Goal: Task Accomplishment & Management: Manage account settings

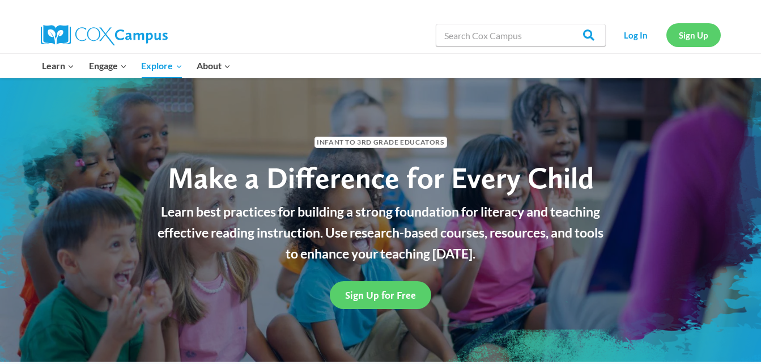
click at [676, 33] on link "Sign Up" at bounding box center [693, 34] width 54 height 23
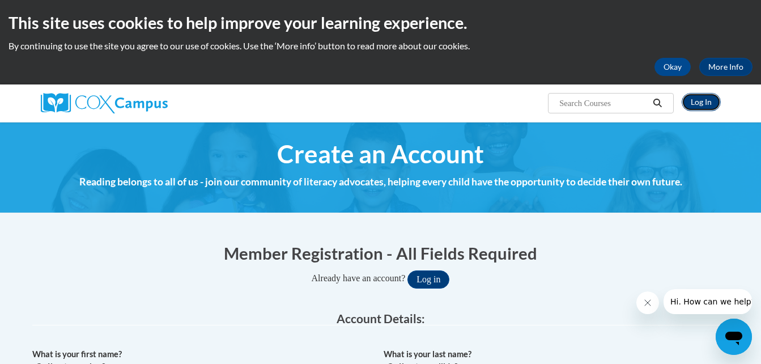
click at [704, 97] on link "Log In" at bounding box center [701, 102] width 39 height 18
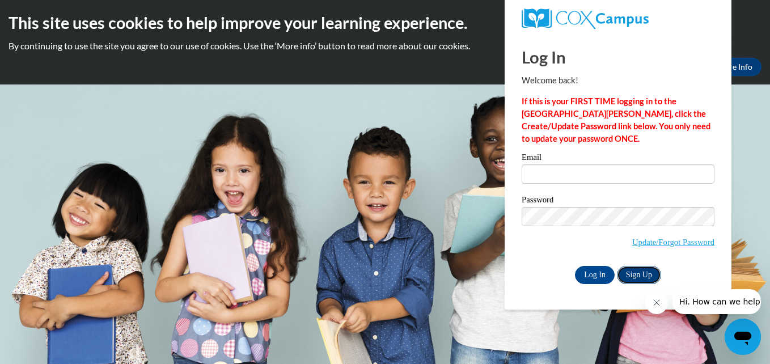
click at [639, 272] on link "Sign Up" at bounding box center [639, 275] width 44 height 18
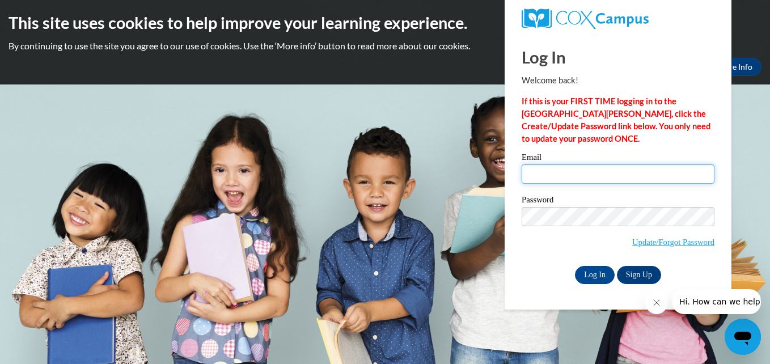
click at [559, 178] on input "Email" at bounding box center [617, 173] width 193 height 19
type input "[EMAIL_ADDRESS][DOMAIN_NAME]"
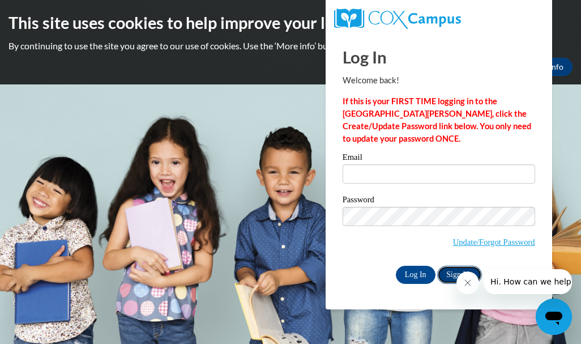
click at [448, 273] on link "Sign Up" at bounding box center [459, 275] width 44 height 18
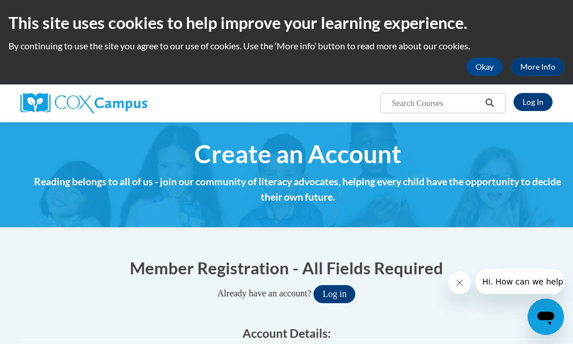
click at [493, 101] on icon "Search" at bounding box center [489, 103] width 10 height 8
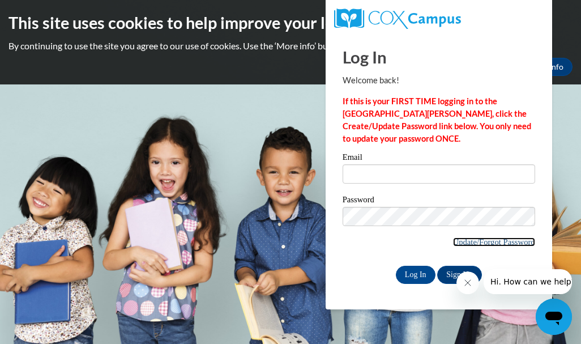
click at [453, 239] on link "Update/Forgot Password" at bounding box center [494, 241] width 82 height 9
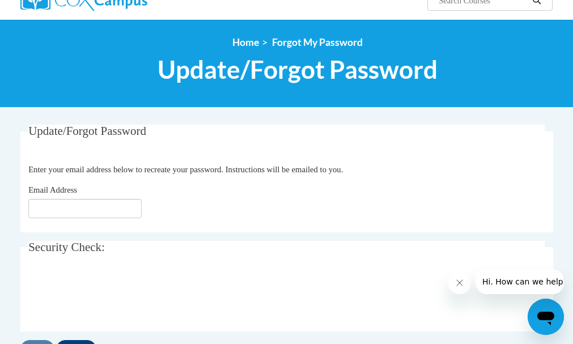
scroll to position [136, 0]
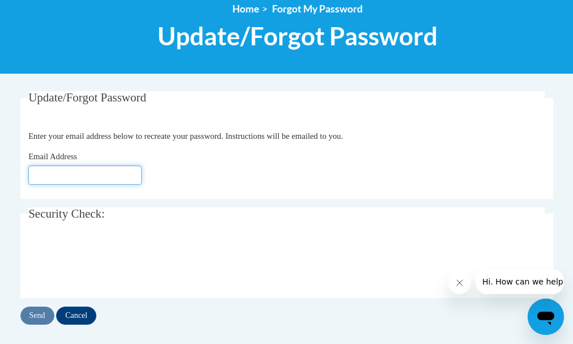
click at [35, 171] on input "Email Address" at bounding box center [84, 174] width 113 height 19
type input "[EMAIL_ADDRESS][DOMAIN_NAME]"
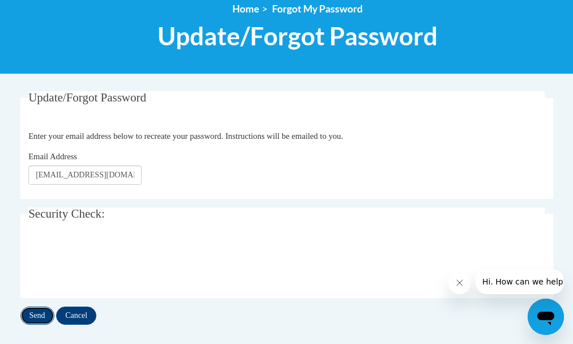
click at [27, 312] on input "Send" at bounding box center [37, 316] width 34 height 18
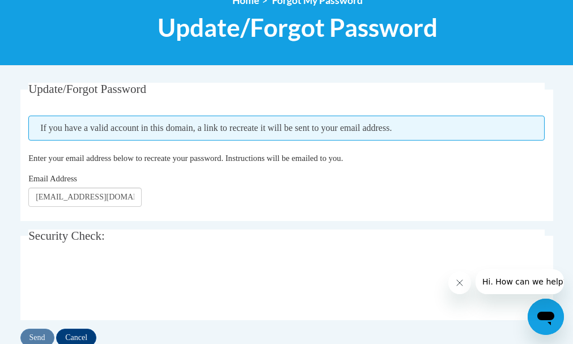
scroll to position [181, 0]
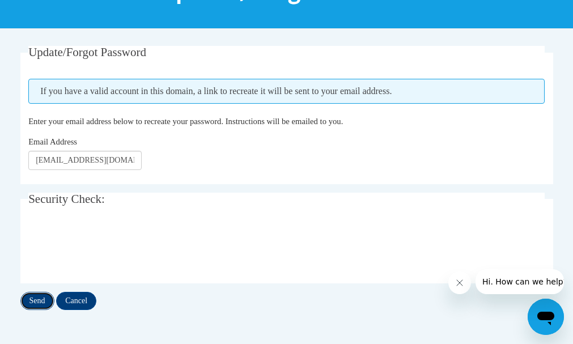
click at [33, 304] on input "Send" at bounding box center [37, 301] width 34 height 18
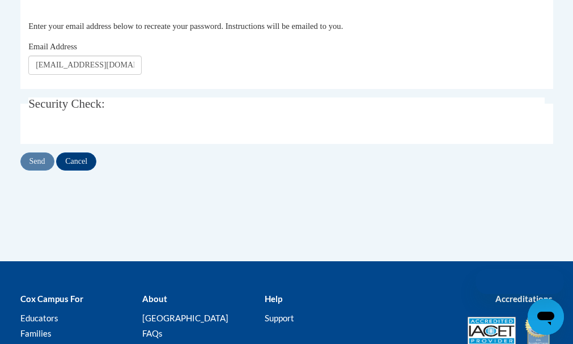
scroll to position [136, 0]
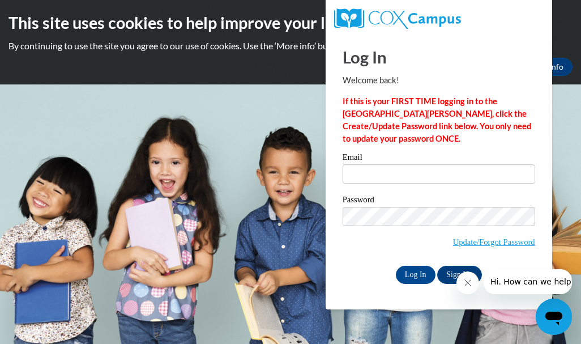
click at [360, 266] on div "Log In Sign Up" at bounding box center [439, 275] width 193 height 18
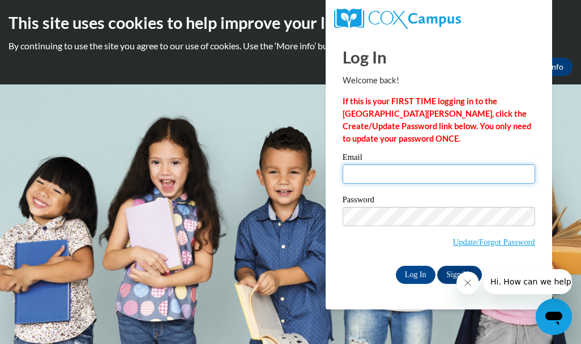
click at [358, 173] on input "Email" at bounding box center [439, 173] width 193 height 19
type input "[EMAIL_ADDRESS][DOMAIN_NAME]"
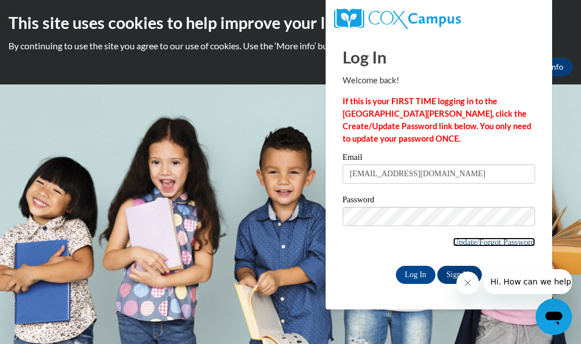
click at [456, 240] on link "Update/Forgot Password" at bounding box center [494, 241] width 82 height 9
